Goal: Complete application form

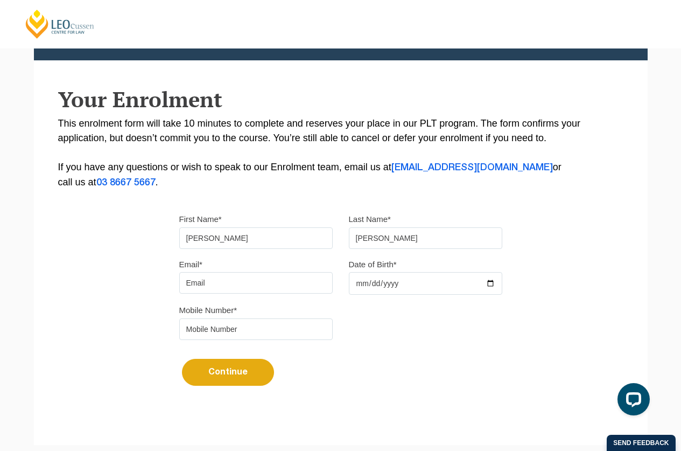
scroll to position [157, 0]
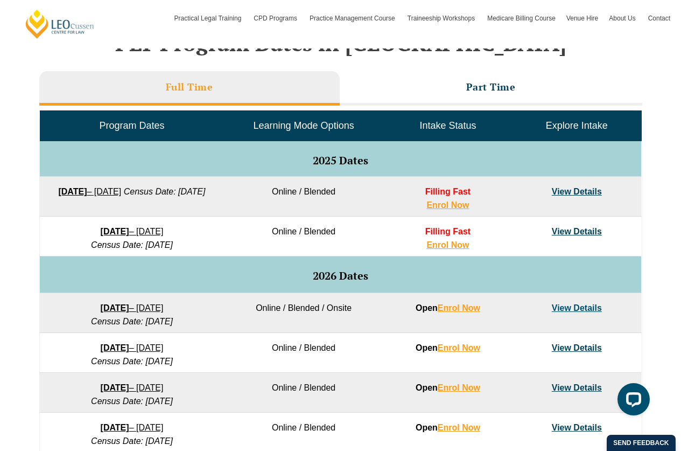
scroll to position [403, 0]
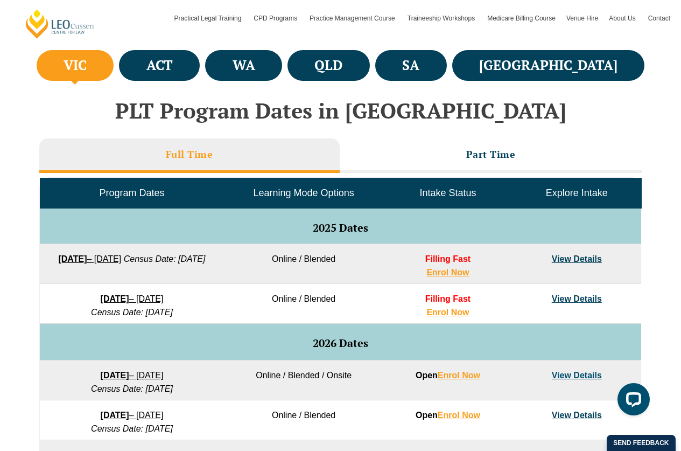
click at [578, 303] on link "View Details" at bounding box center [577, 298] width 50 height 9
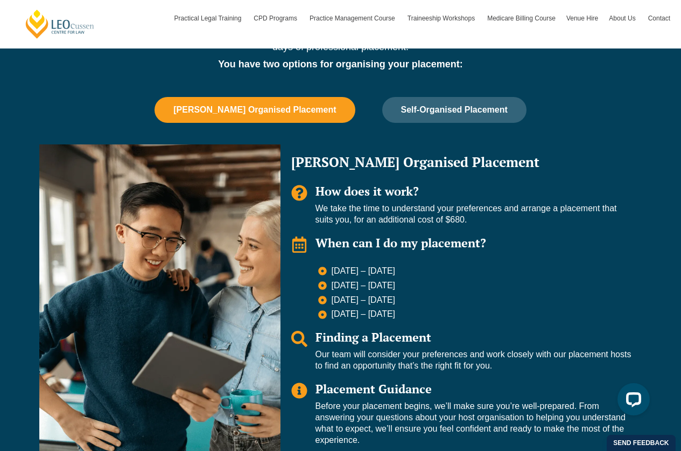
scroll to position [699, 0]
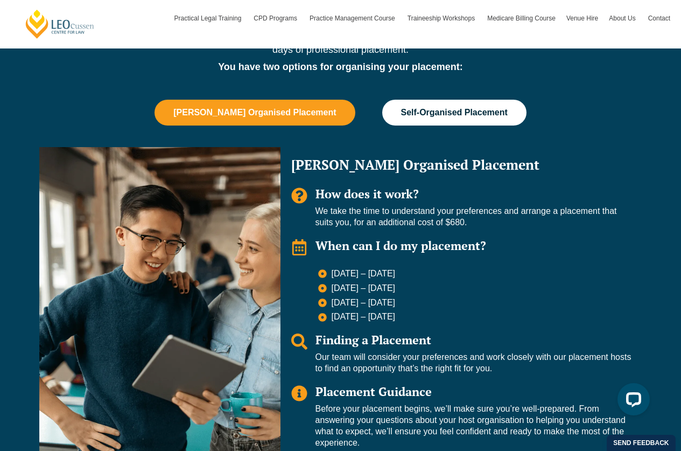
click at [452, 112] on span "Self-Organised Placement" at bounding box center [454, 113] width 107 height 10
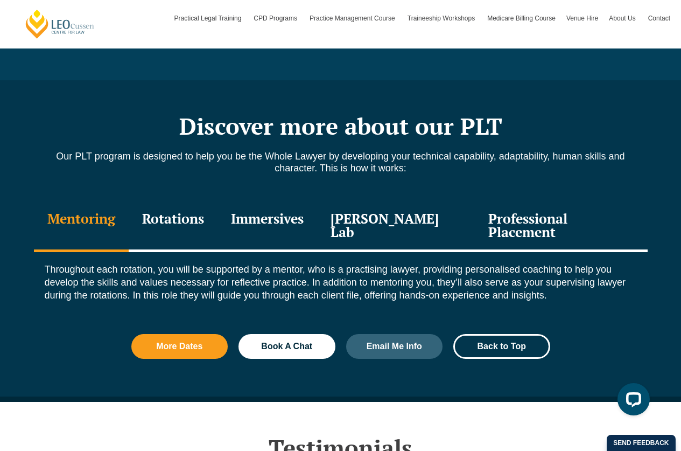
scroll to position [1084, 0]
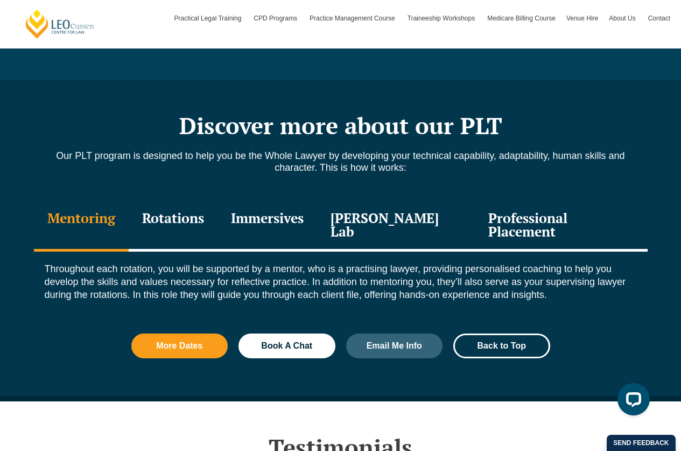
click at [180, 219] on div "Rotations" at bounding box center [173, 225] width 89 height 51
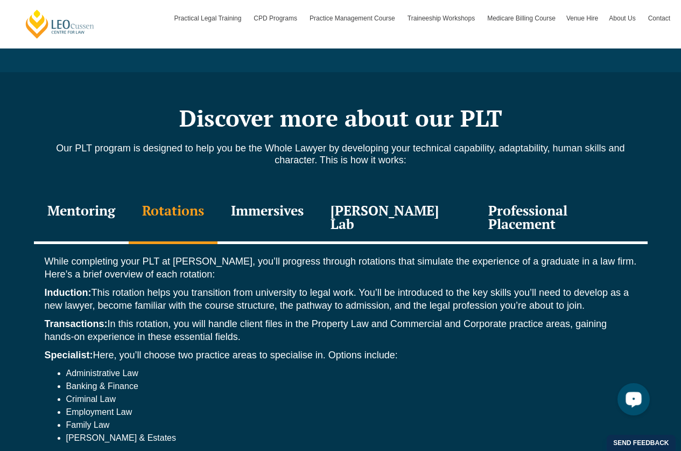
scroll to position [1091, 0]
drag, startPoint x: 280, startPoint y: 219, endPoint x: 263, endPoint y: 211, distance: 18.8
click at [263, 211] on div "Immersives" at bounding box center [268, 218] width 100 height 51
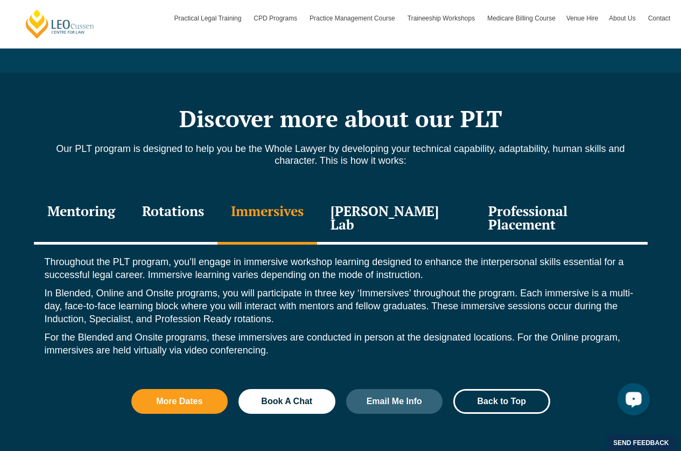
click at [389, 213] on div "Leo Justice Lab" at bounding box center [396, 218] width 158 height 51
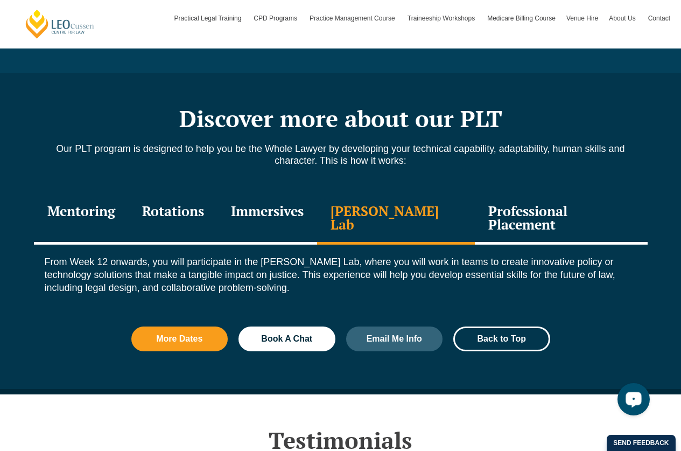
click at [553, 210] on div "Professional Placement" at bounding box center [561, 218] width 172 height 51
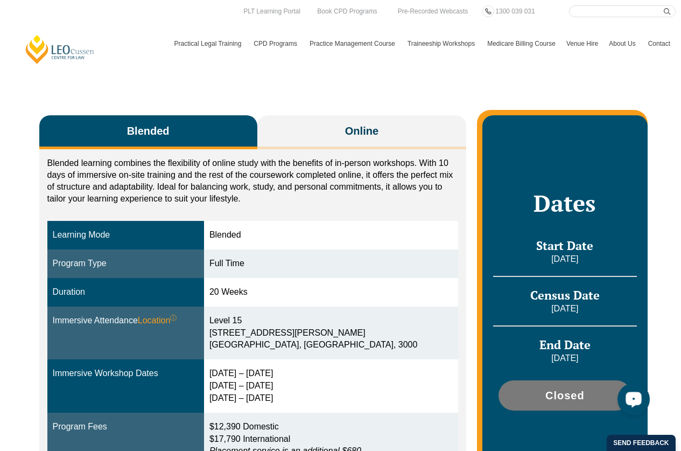
scroll to position [124, 0]
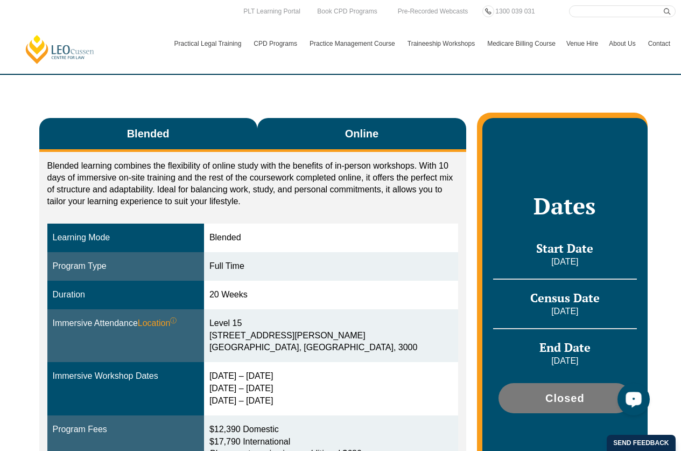
click at [355, 131] on span "Online" at bounding box center [361, 133] width 33 height 15
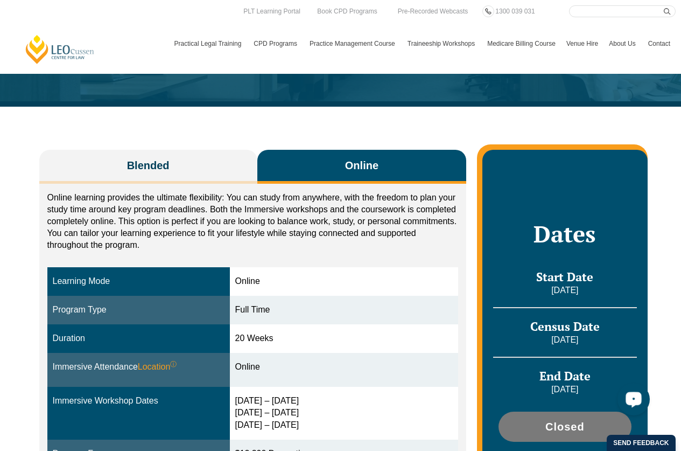
scroll to position [92, 0]
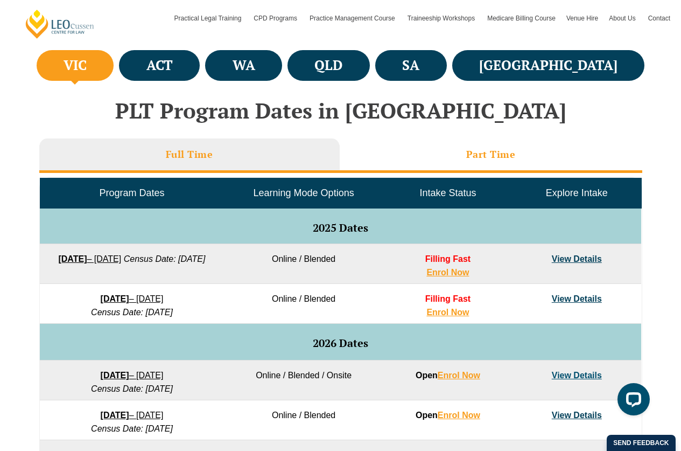
click at [458, 146] on li "Part Time" at bounding box center [491, 155] width 303 height 34
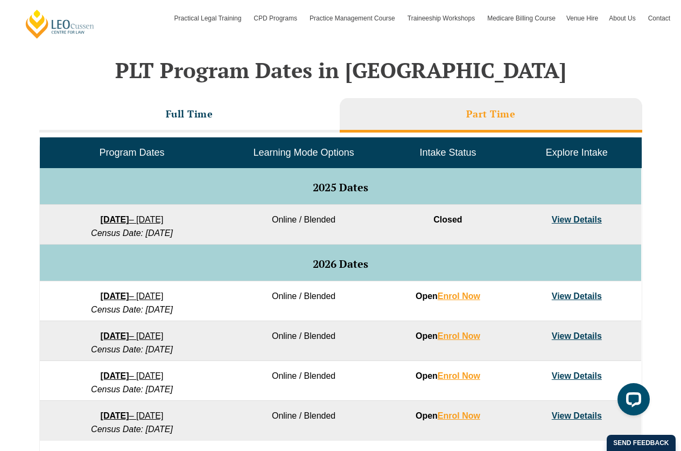
scroll to position [443, 0]
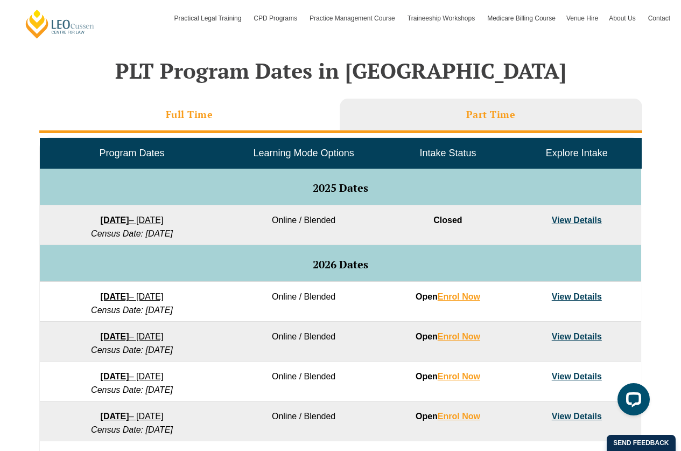
click at [197, 107] on li "Full Time" at bounding box center [189, 116] width 300 height 34
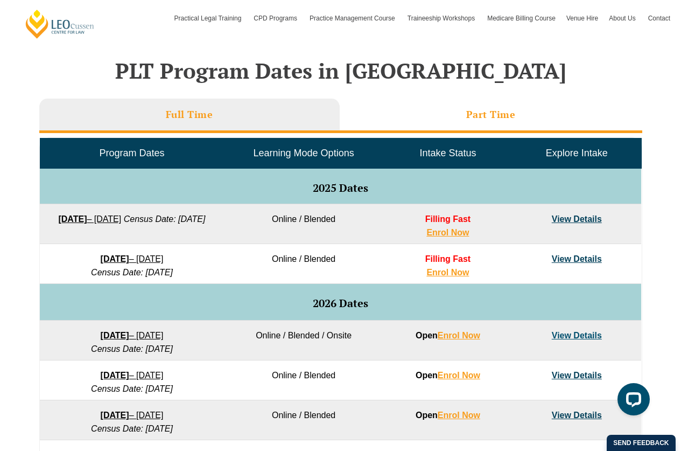
click at [467, 107] on li "Part Time" at bounding box center [491, 116] width 303 height 34
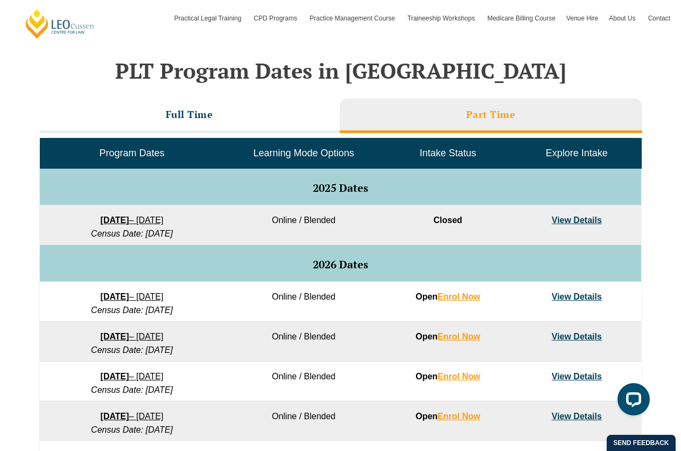
click at [576, 295] on link "View Details" at bounding box center [577, 296] width 50 height 9
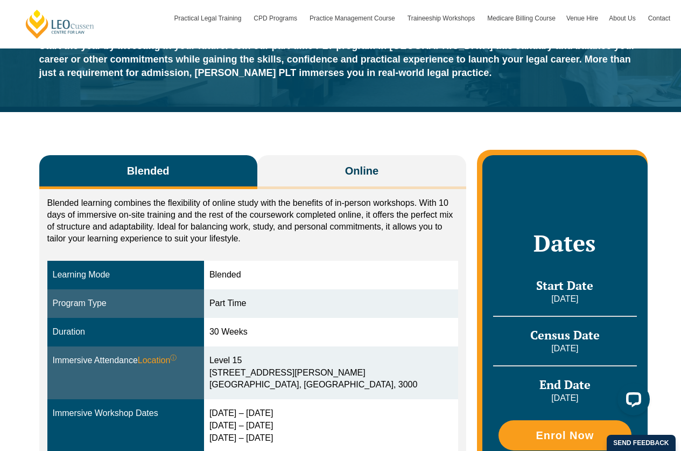
scroll to position [88, 0]
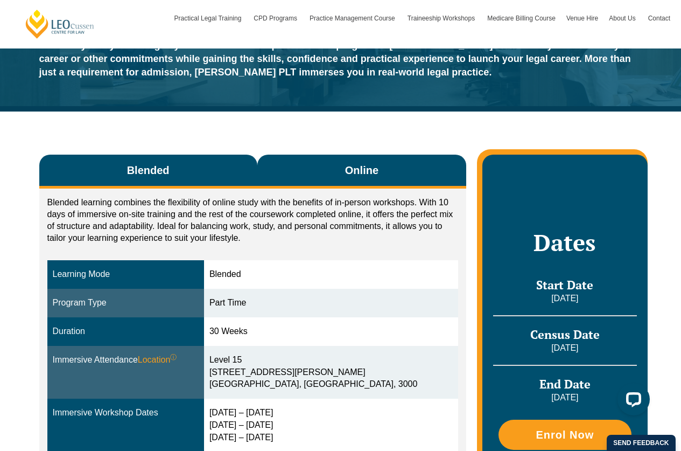
click at [374, 167] on span "Online" at bounding box center [361, 170] width 33 height 15
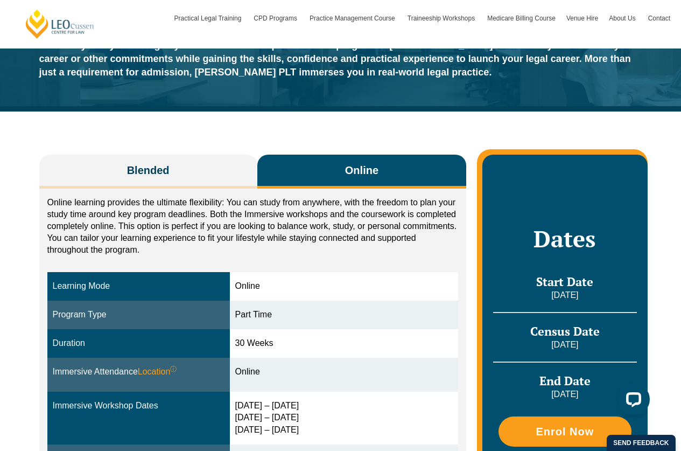
click at [393, 346] on div "30 Weeks" at bounding box center [344, 343] width 218 height 12
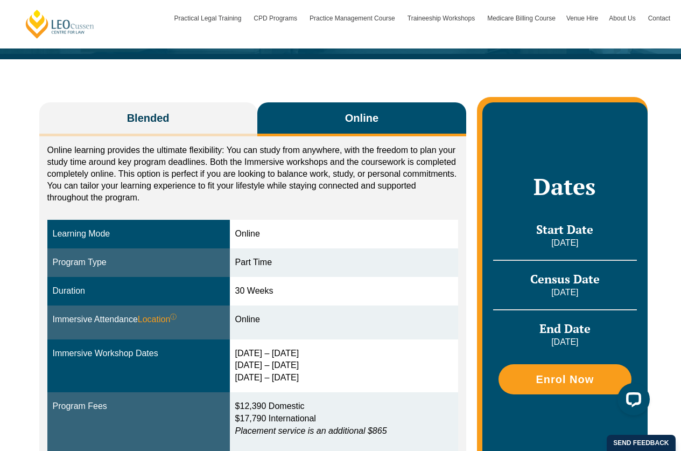
scroll to position [139, 0]
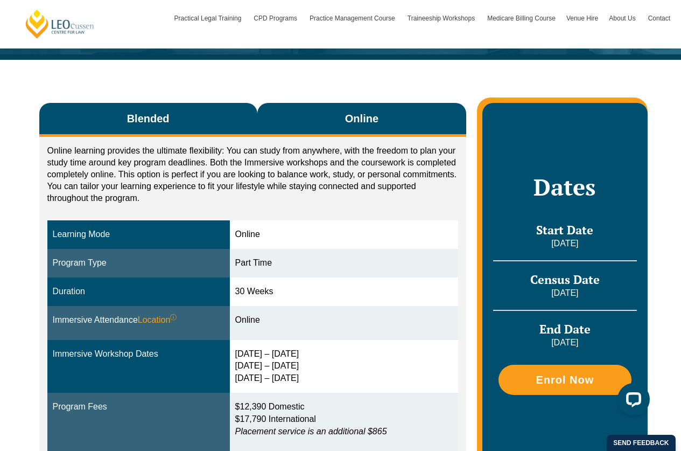
click at [176, 117] on button "Blended" at bounding box center [148, 120] width 218 height 34
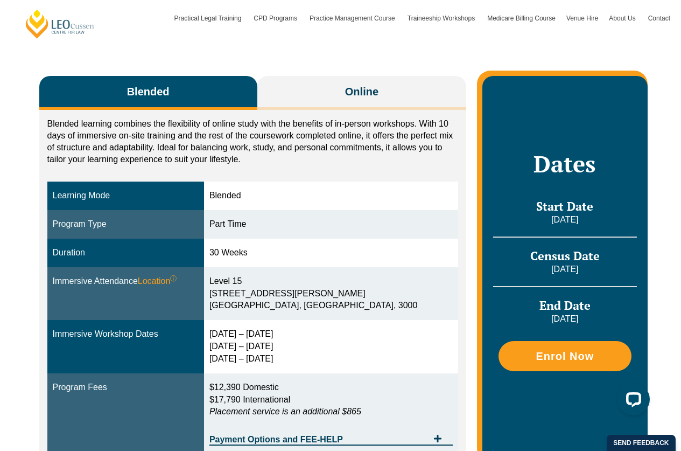
scroll to position [165, 0]
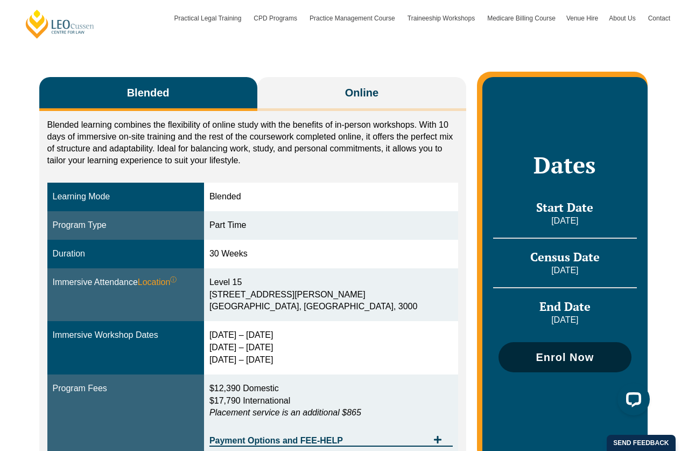
click at [582, 355] on span "Enrol Now" at bounding box center [565, 357] width 58 height 11
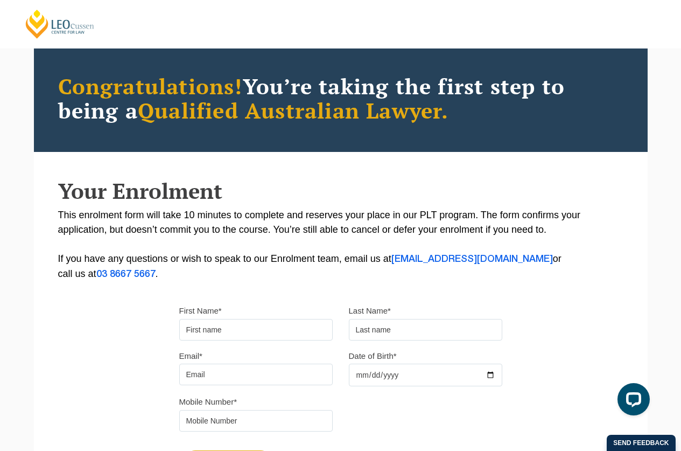
scroll to position [67, 0]
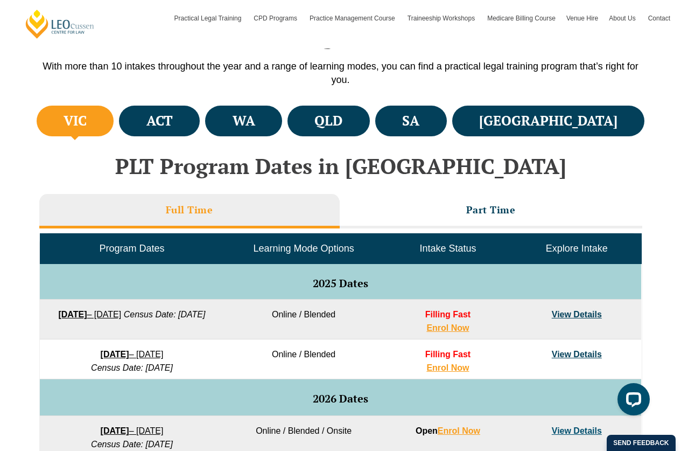
scroll to position [346, 0]
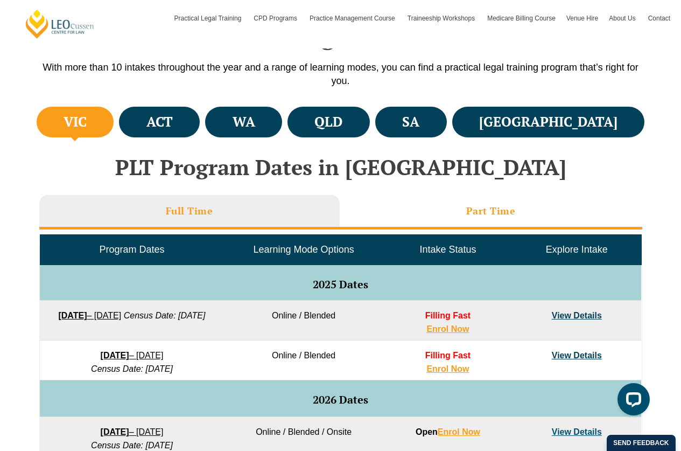
click at [498, 213] on h3 "Part Time" at bounding box center [491, 211] width 50 height 12
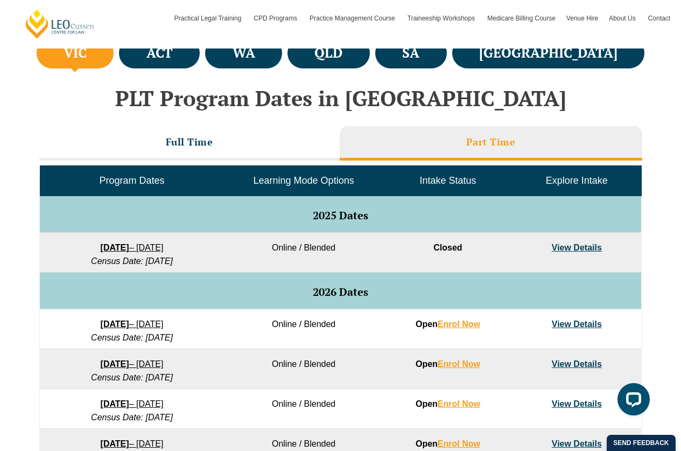
scroll to position [416, 0]
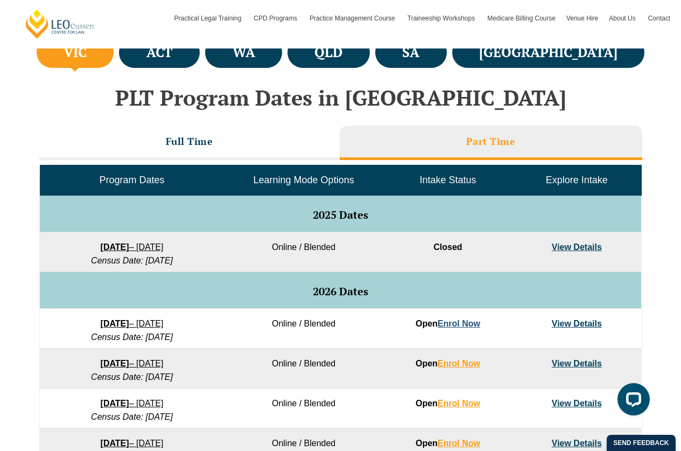
click at [462, 321] on link "Enrol Now" at bounding box center [459, 323] width 43 height 9
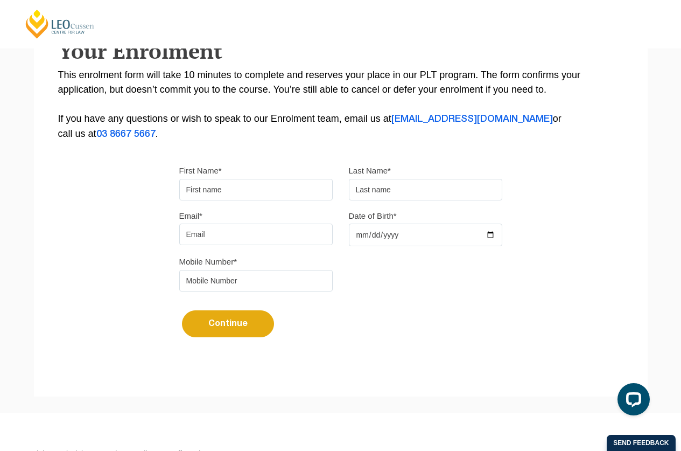
scroll to position [207, 0]
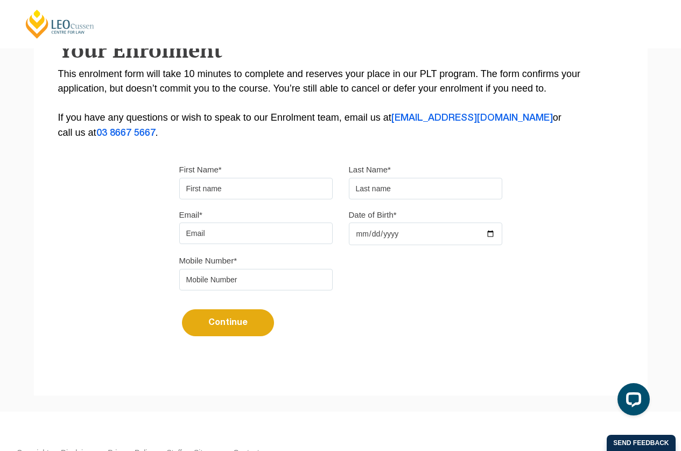
click at [373, 234] on input "Date of Birth*" at bounding box center [425, 233] width 153 height 23
click at [356, 233] on input "Date of Birth*" at bounding box center [425, 233] width 153 height 23
type input "1993-05-05"
click at [235, 230] on input "Email*" at bounding box center [255, 233] width 153 height 22
click at [196, 276] on input "tel" at bounding box center [255, 280] width 153 height 22
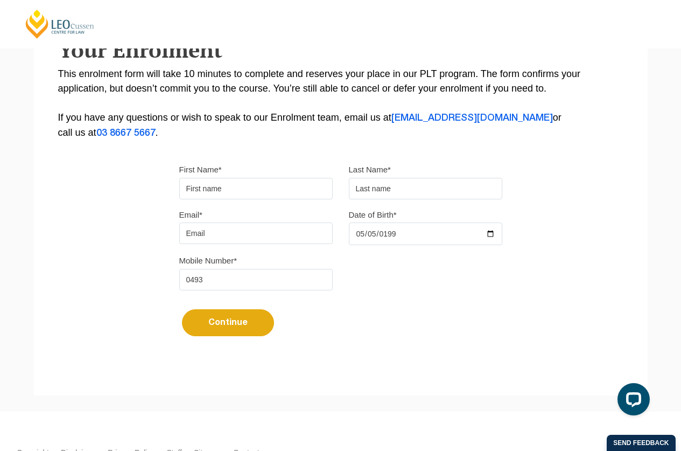
type input "0493"
click at [205, 188] on input "First Name*" at bounding box center [255, 189] width 153 height 22
click at [397, 189] on input "text" at bounding box center [425, 189] width 153 height 22
click at [219, 235] on input "Email*" at bounding box center [255, 233] width 153 height 22
click at [379, 188] on input "text" at bounding box center [425, 189] width 153 height 22
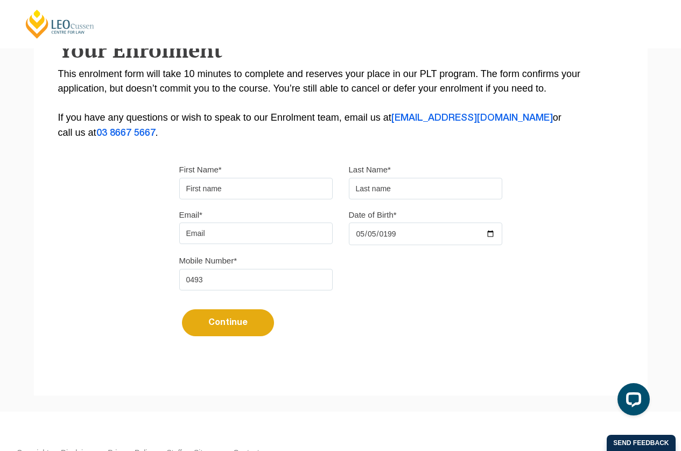
click at [254, 188] on input "First Name*" at bounding box center [255, 189] width 153 height 22
click at [432, 302] on div "Continue It looks like you’ve previously started an application. You can pick u…" at bounding box center [340, 318] width 323 height 40
click at [243, 195] on input "First Name*" at bounding box center [255, 189] width 153 height 22
click at [391, 283] on div "Mobile Number* 0493" at bounding box center [340, 275] width 339 height 45
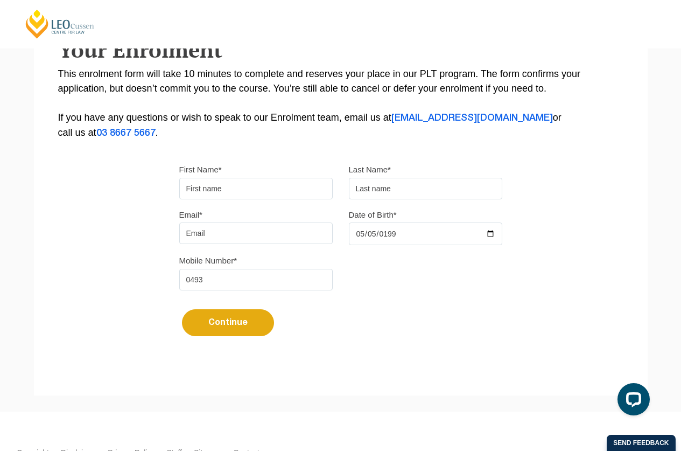
click at [281, 187] on input "First Name*" at bounding box center [255, 189] width 153 height 22
click at [434, 281] on div "Mobile Number* 0493" at bounding box center [340, 275] width 339 height 45
click at [265, 181] on input "First Name*" at bounding box center [255, 189] width 153 height 22
click at [576, 303] on div "Please note that your information is saved on our server as you enter it. Congr…" at bounding box center [341, 123] width 614 height 480
